Goal: Task Accomplishment & Management: Use online tool/utility

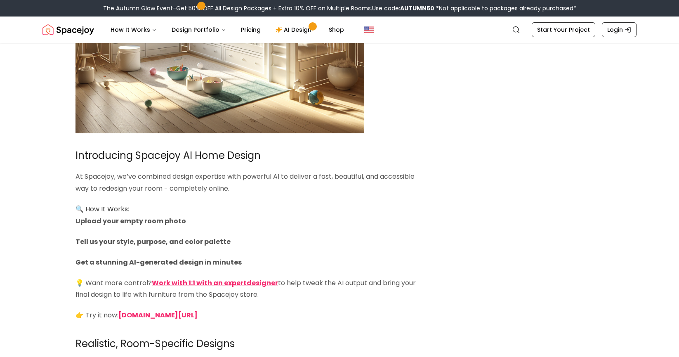
scroll to position [1219, 0]
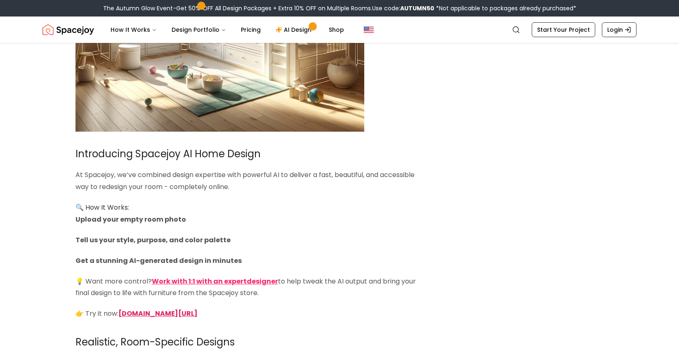
click at [135, 314] on strong "spacejoy.com/ai-home-design-intro" at bounding box center [157, 313] width 79 height 9
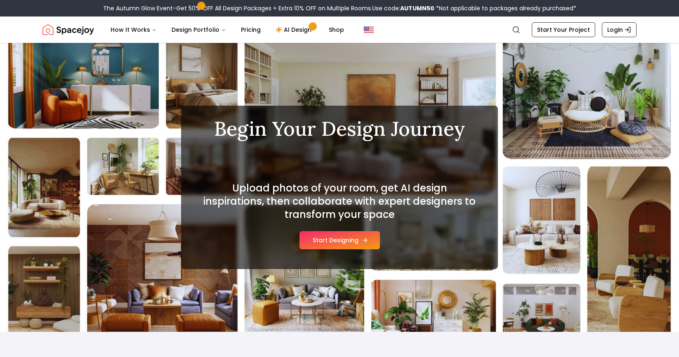
click at [317, 237] on button "Start Designing" at bounding box center [340, 240] width 80 height 18
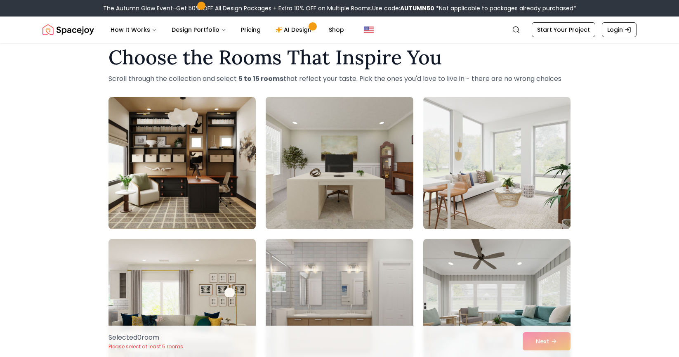
scroll to position [16, 0]
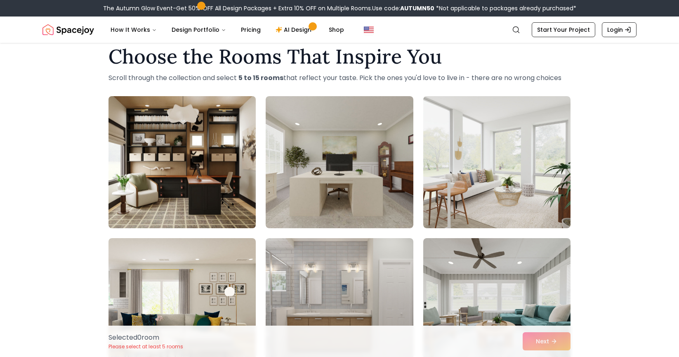
click at [217, 180] on img at bounding box center [182, 162] width 155 height 139
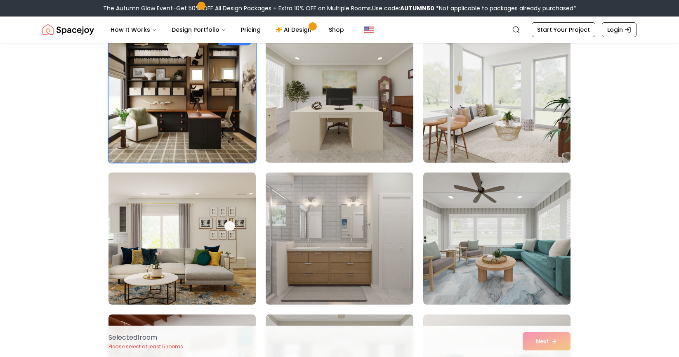
scroll to position [78, 0]
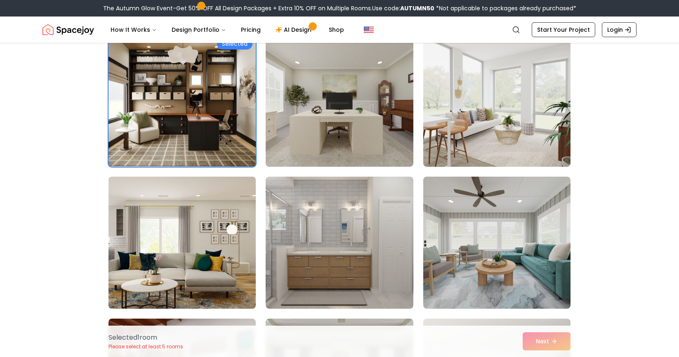
click at [189, 253] on img at bounding box center [182, 242] width 155 height 139
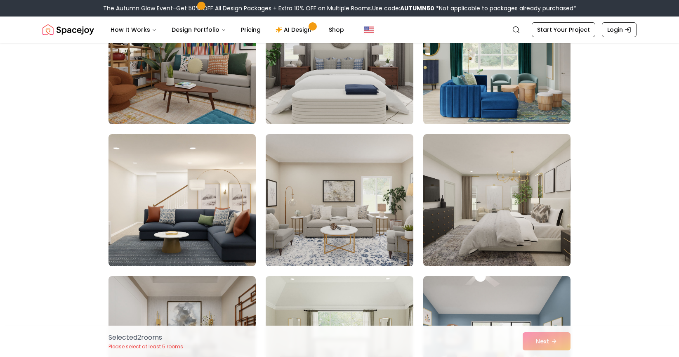
scroll to position [416, 0]
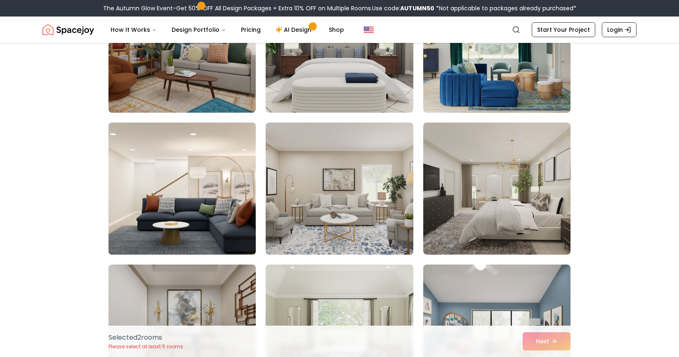
click at [194, 226] on img at bounding box center [182, 188] width 155 height 139
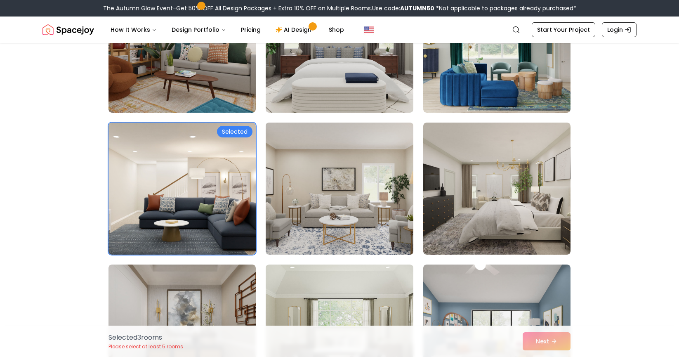
click at [341, 210] on img at bounding box center [339, 188] width 155 height 139
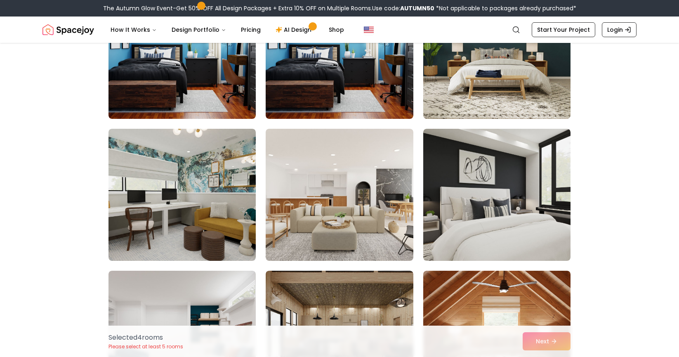
scroll to position [981, 0]
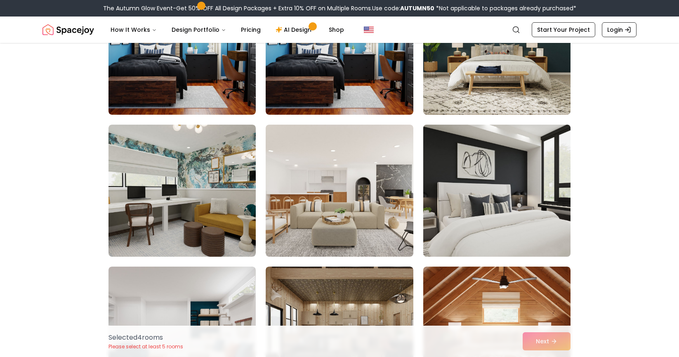
click at [499, 197] on img at bounding box center [497, 190] width 155 height 139
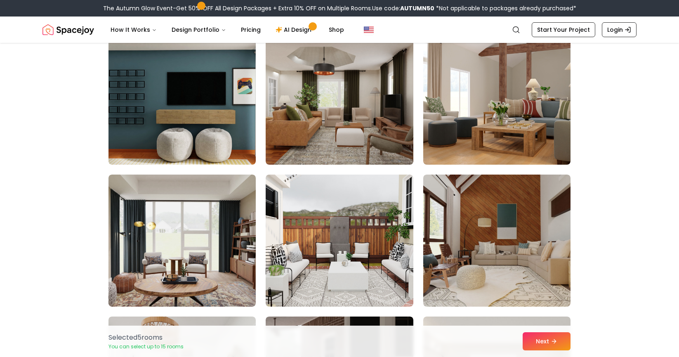
scroll to position [1499, 0]
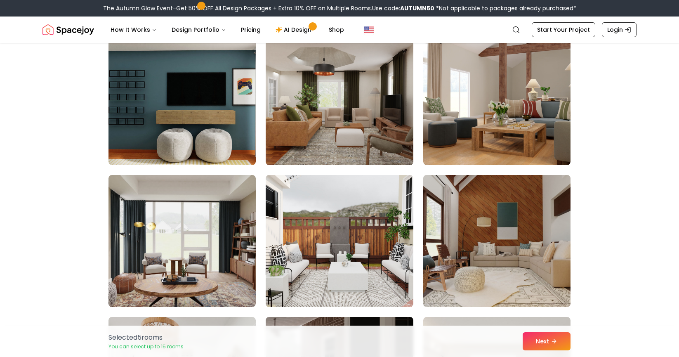
click at [478, 253] on img at bounding box center [497, 241] width 155 height 139
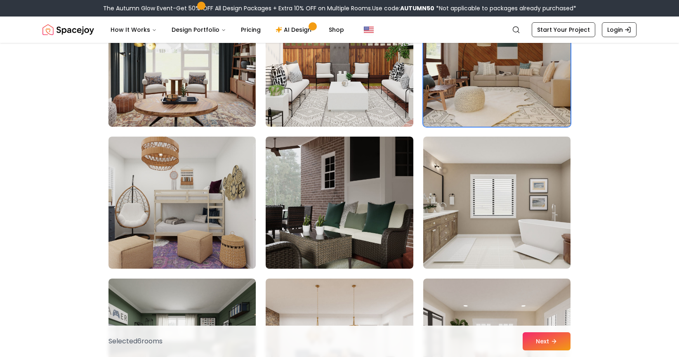
scroll to position [1682, 0]
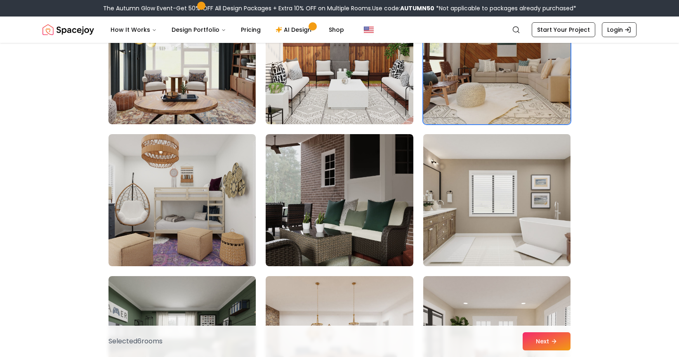
click at [485, 216] on img at bounding box center [497, 200] width 155 height 139
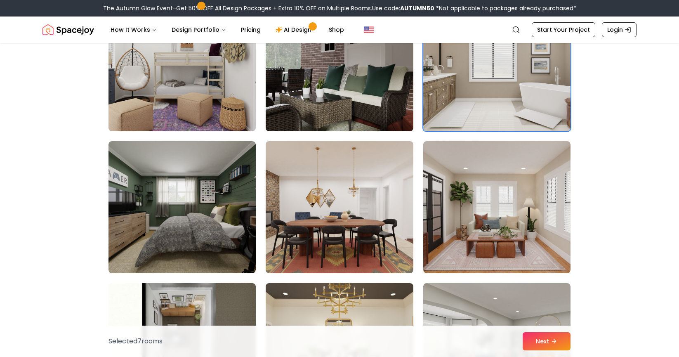
scroll to position [1820, 0]
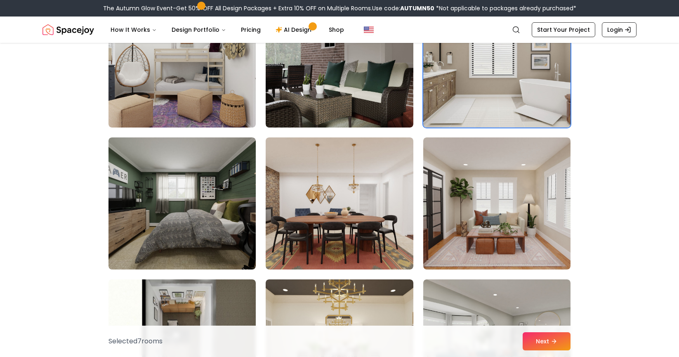
click at [485, 216] on img at bounding box center [496, 203] width 147 height 132
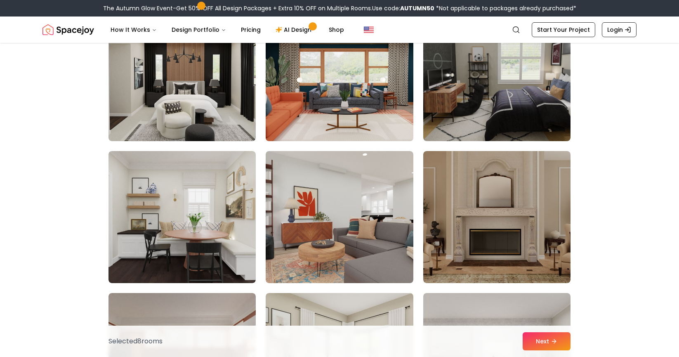
scroll to position [2383, 0]
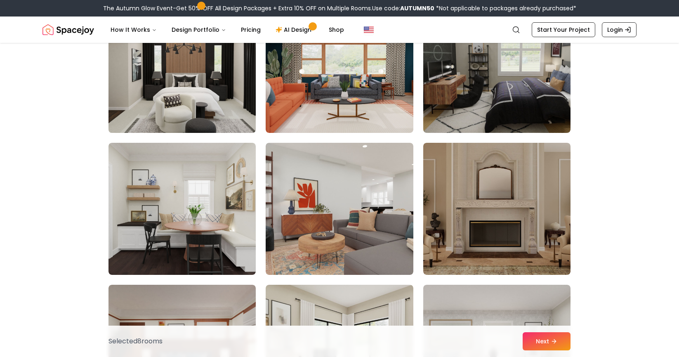
click at [199, 74] on img at bounding box center [182, 67] width 155 height 139
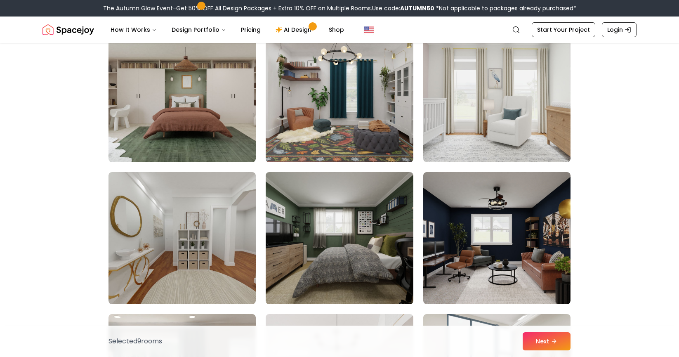
scroll to position [2781, 0]
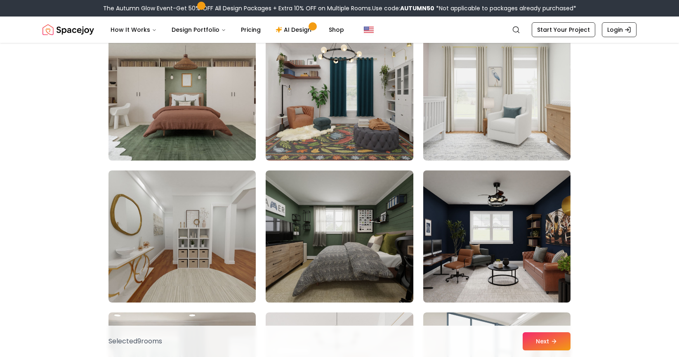
click at [470, 223] on img at bounding box center [497, 236] width 155 height 139
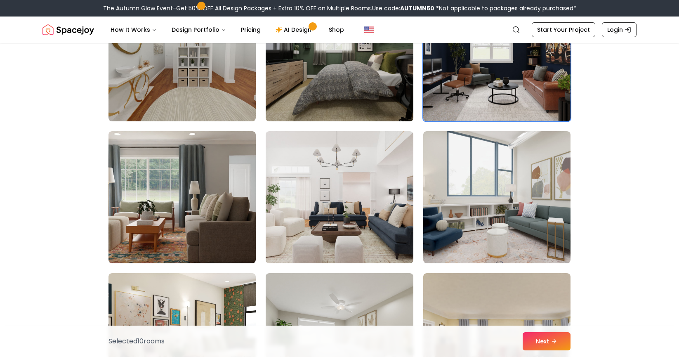
scroll to position [2981, 0]
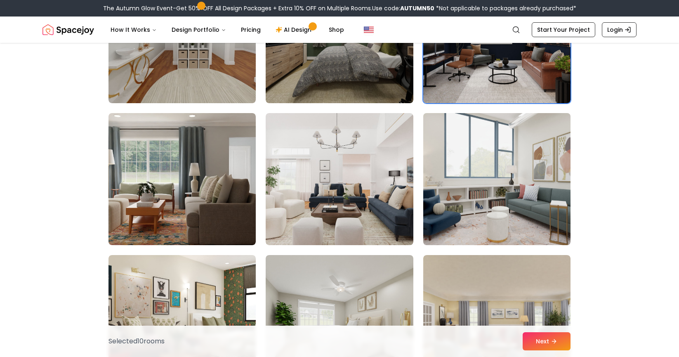
click at [479, 185] on img at bounding box center [497, 179] width 155 height 139
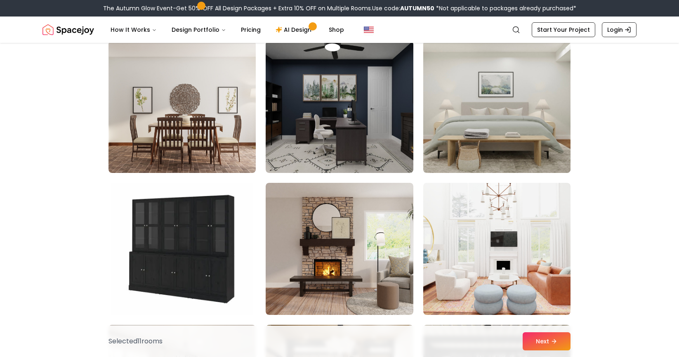
scroll to position [4189, 0]
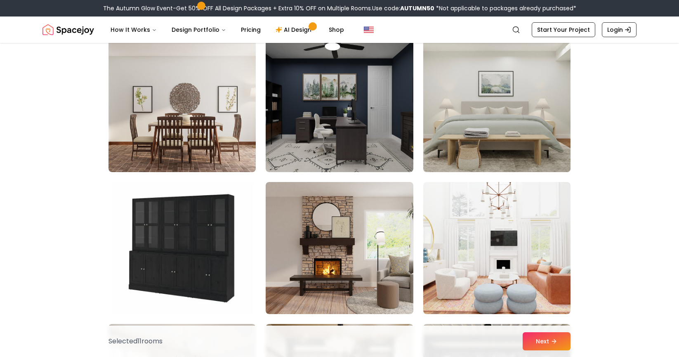
click at [501, 117] on img at bounding box center [497, 106] width 155 height 139
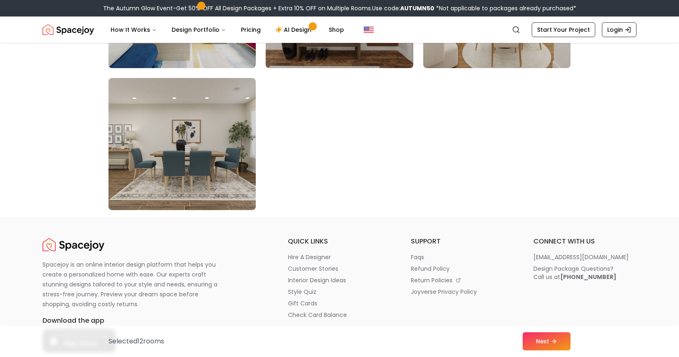
scroll to position [4722, 0]
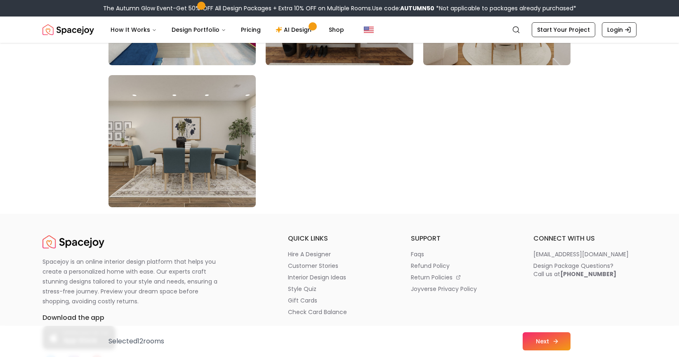
click at [536, 339] on button "Next" at bounding box center [547, 341] width 48 height 18
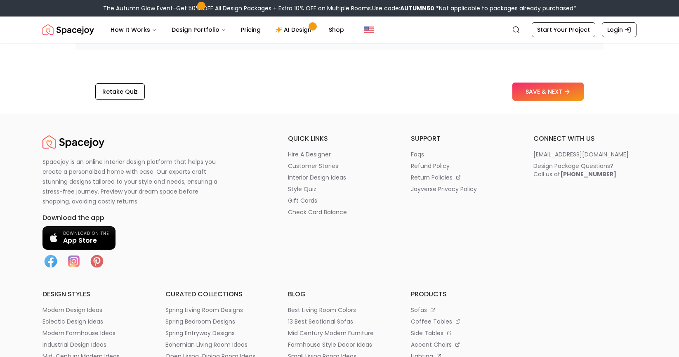
scroll to position [1390, 0]
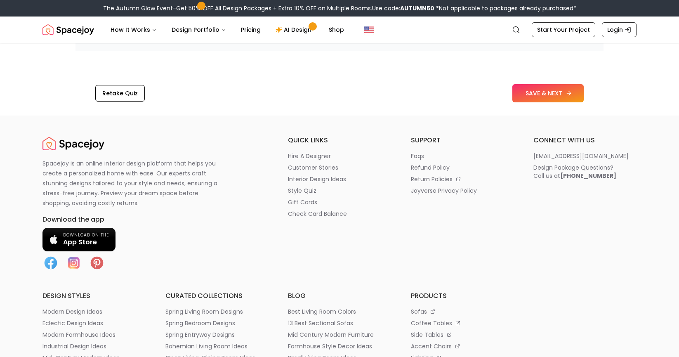
click at [548, 99] on button "SAVE & NEXT" at bounding box center [548, 93] width 71 height 18
